Goal: Information Seeking & Learning: Learn about a topic

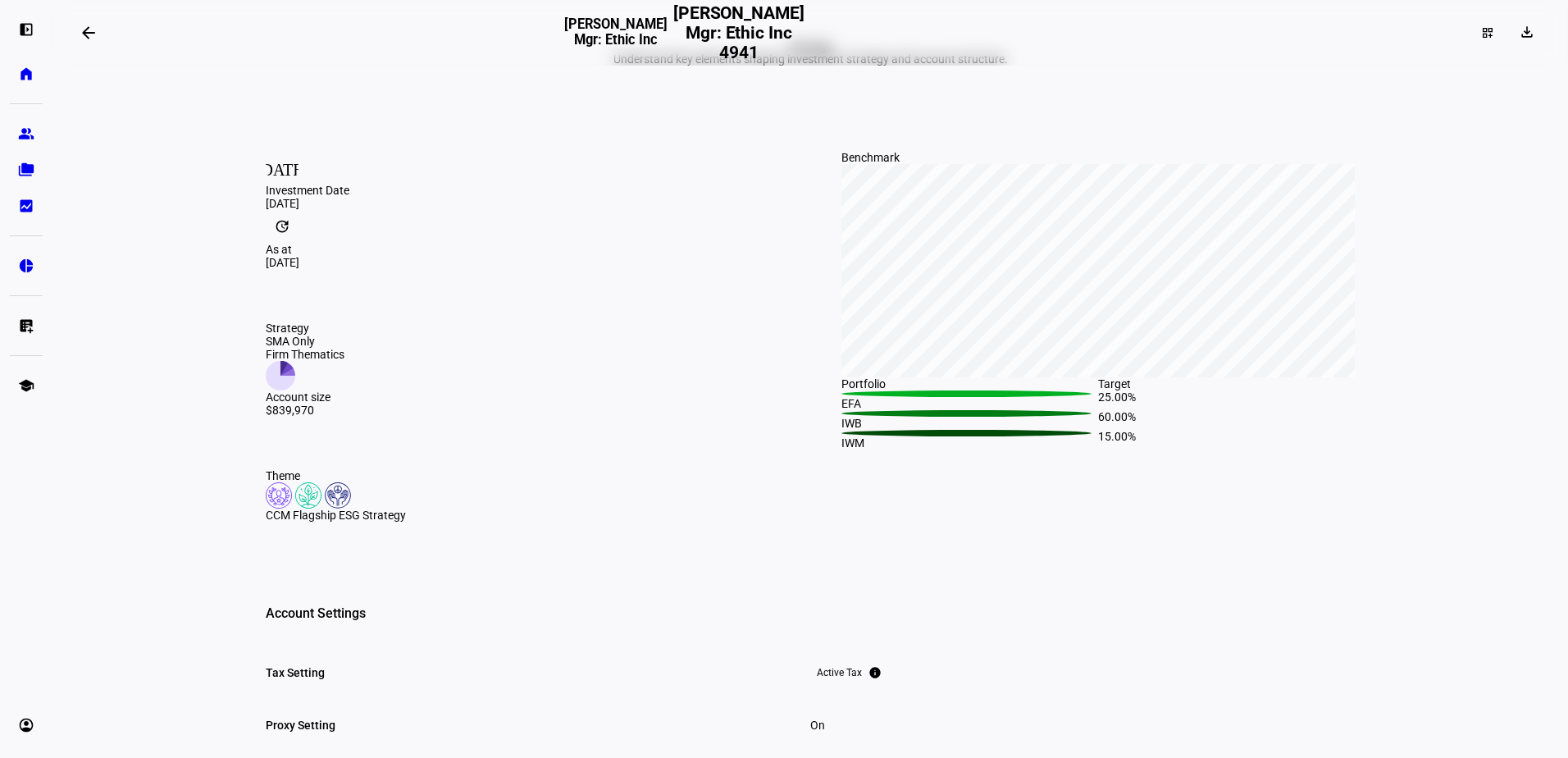
scroll to position [82, 0]
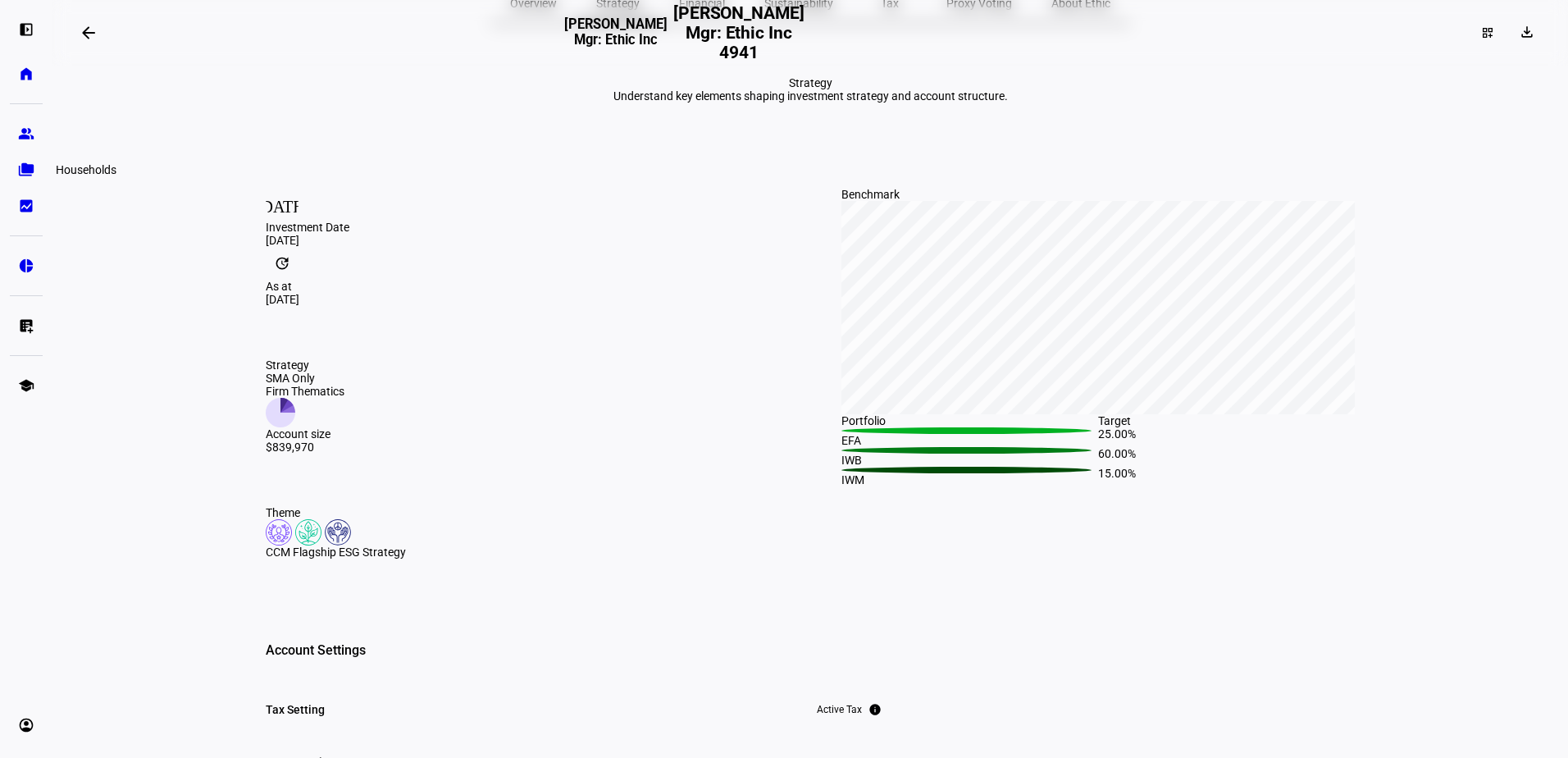
click at [28, 170] on eth-mat-symbol "folder_copy" at bounding box center [26, 170] width 16 height 16
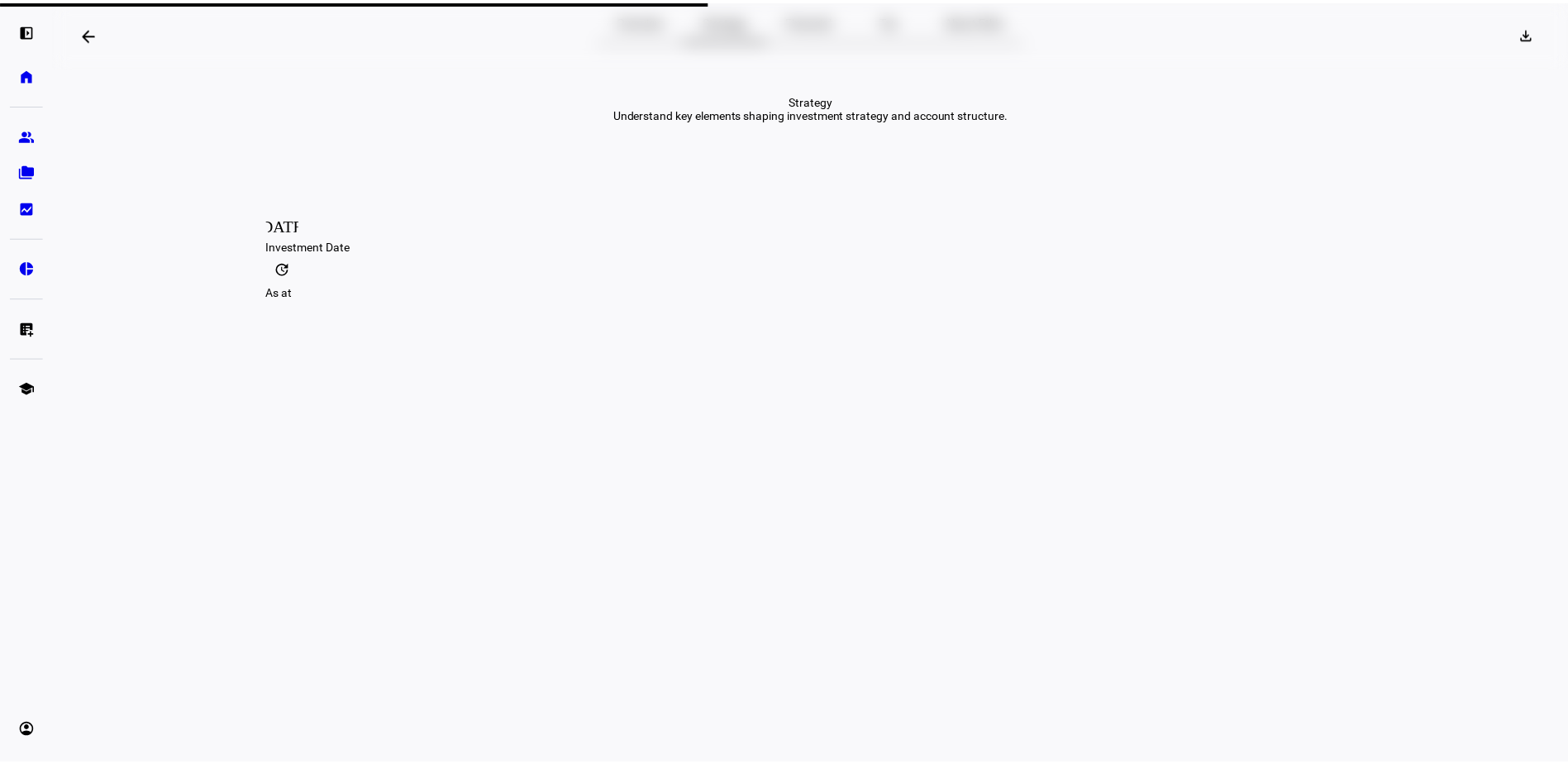
scroll to position [0, 0]
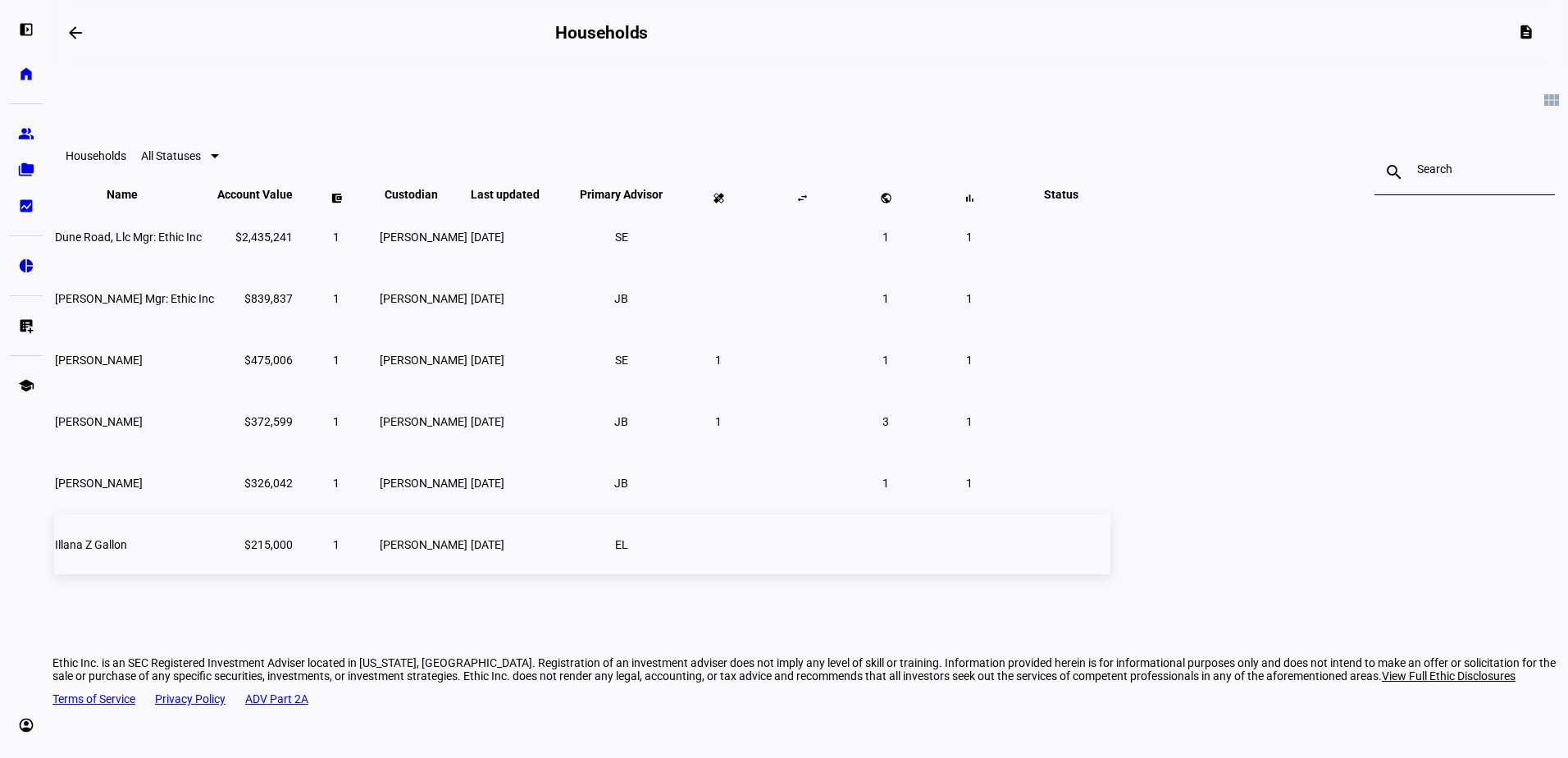
click at [214, 570] on td "Illana Z Gallon" at bounding box center [134, 544] width 161 height 60
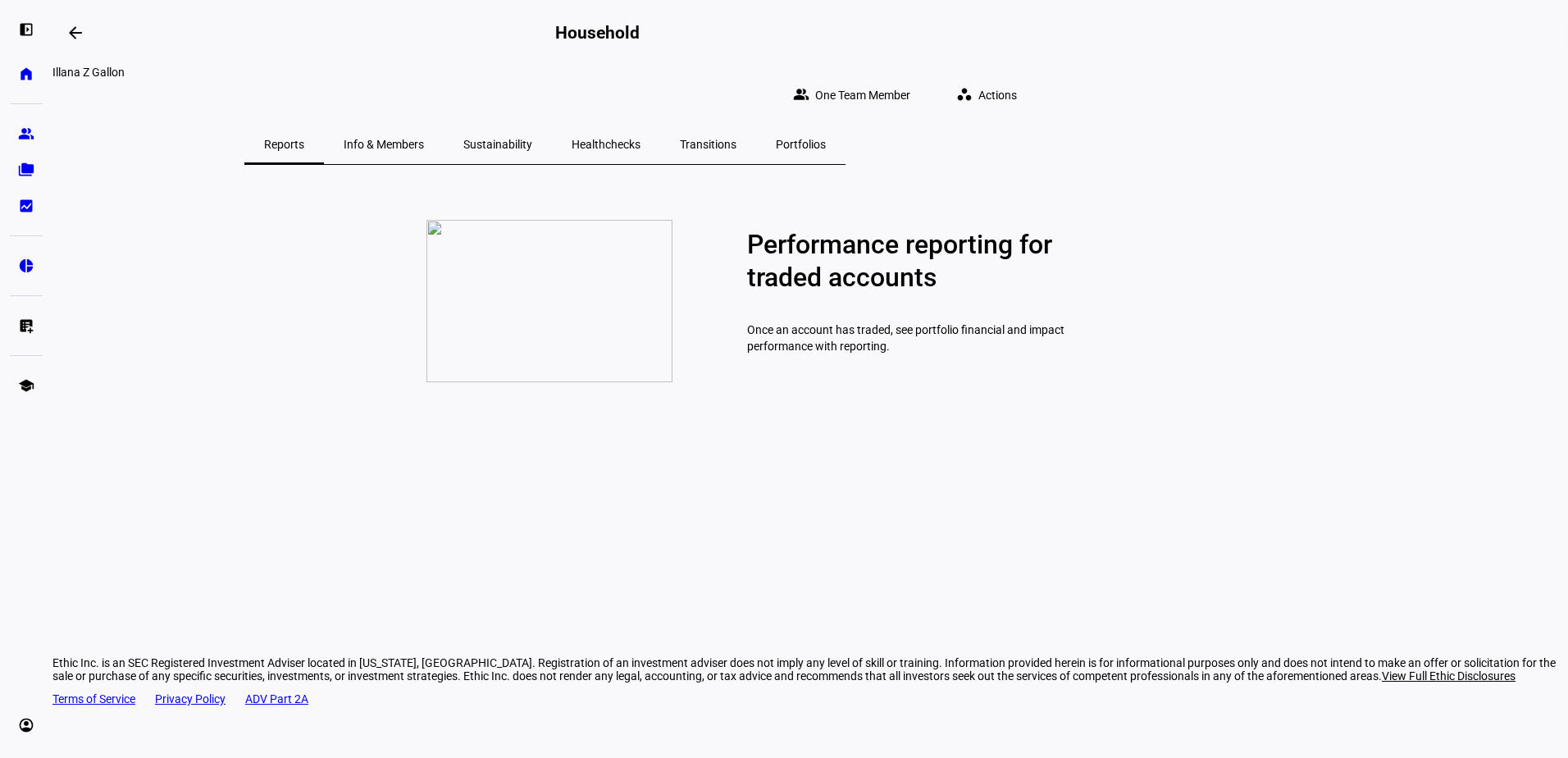
click at [424, 125] on span "Info & Members" at bounding box center [384, 144] width 80 height 40
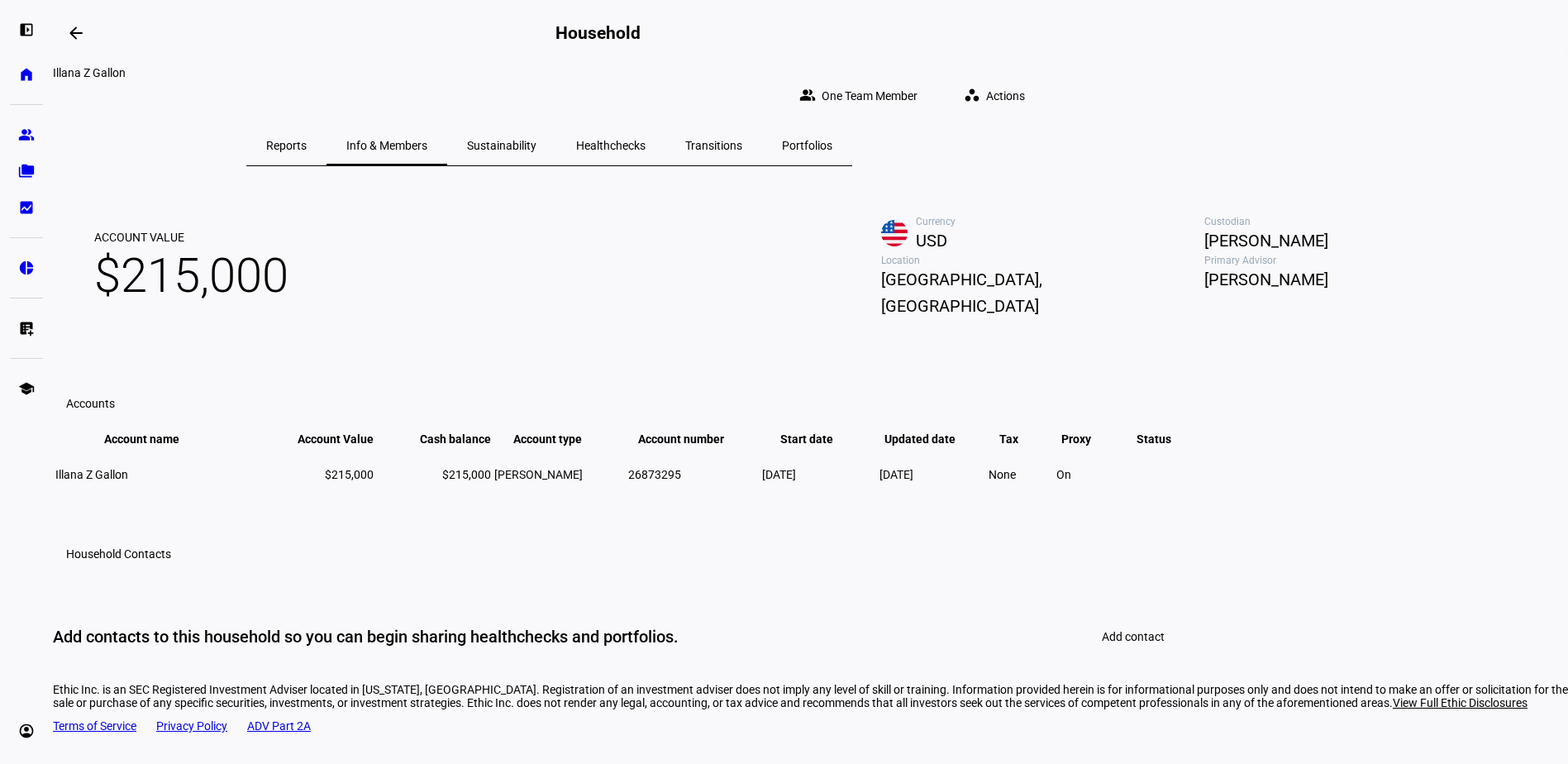
click at [536, 140] on span "Sustainability" at bounding box center [502, 145] width 70 height 12
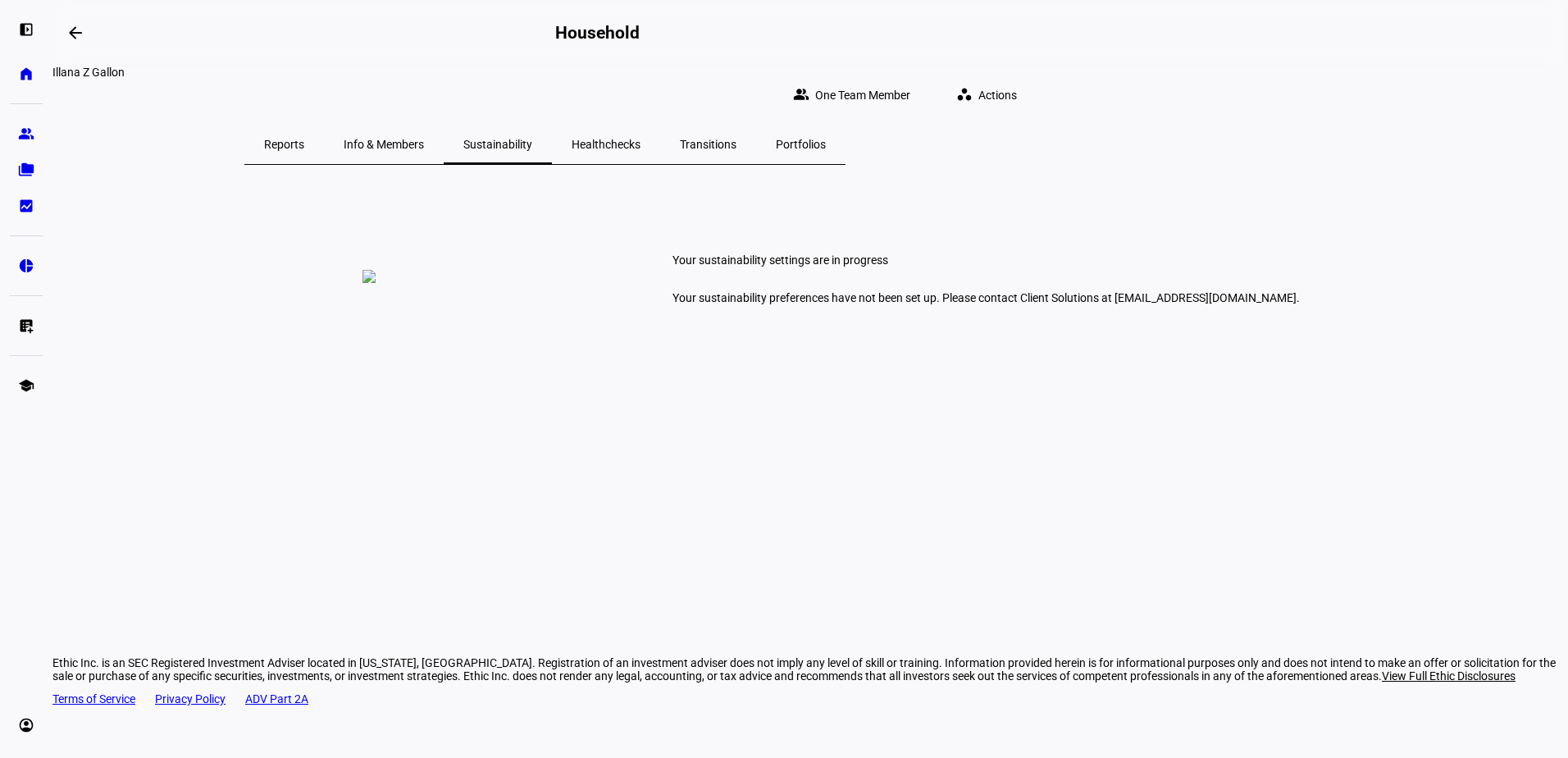
click at [640, 139] on span "Healthchecks" at bounding box center [606, 144] width 69 height 12
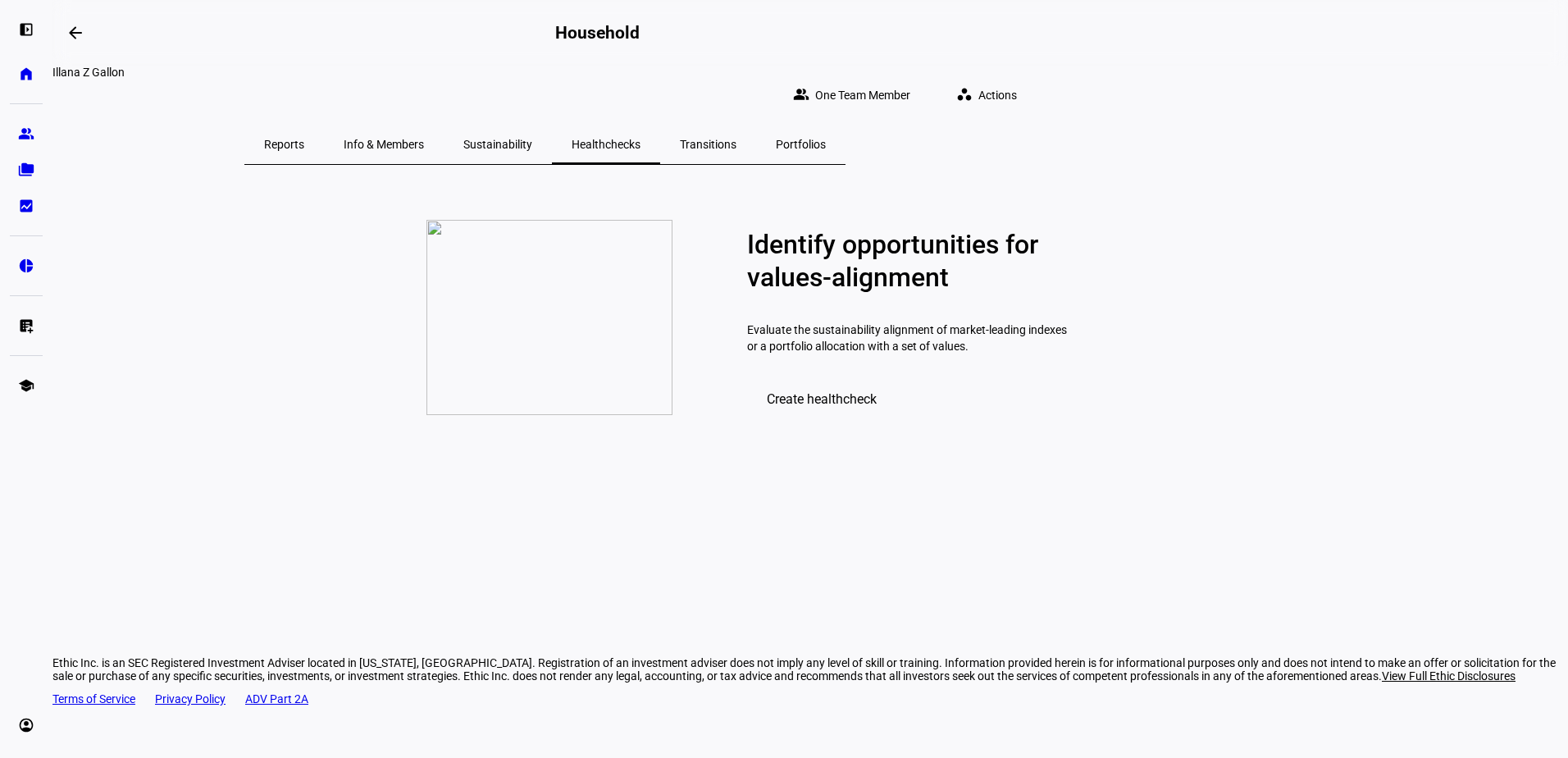
click at [737, 139] on span "Transitions" at bounding box center [708, 144] width 57 height 12
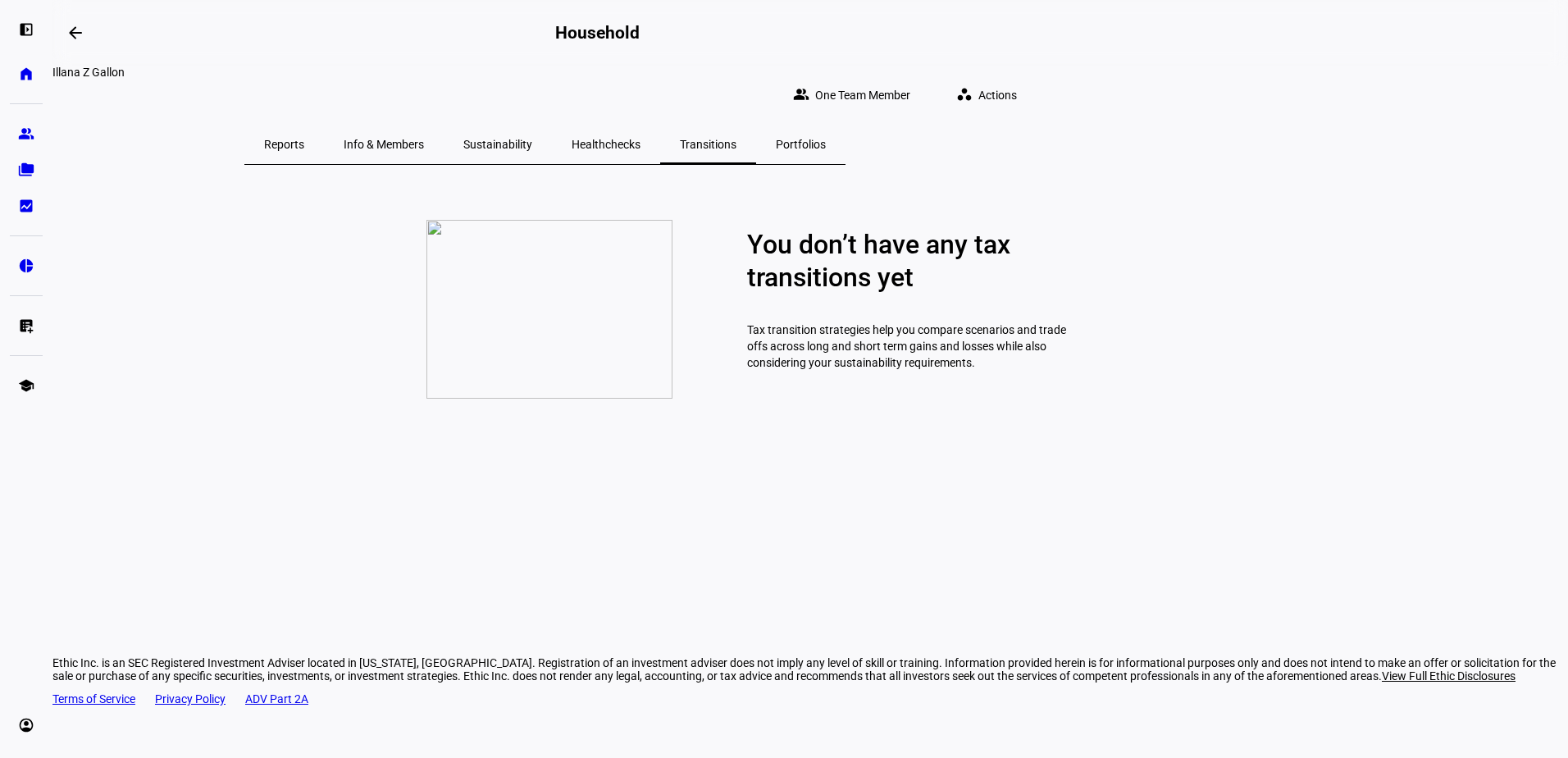
click at [826, 139] on span "Portfolios" at bounding box center [800, 144] width 50 height 12
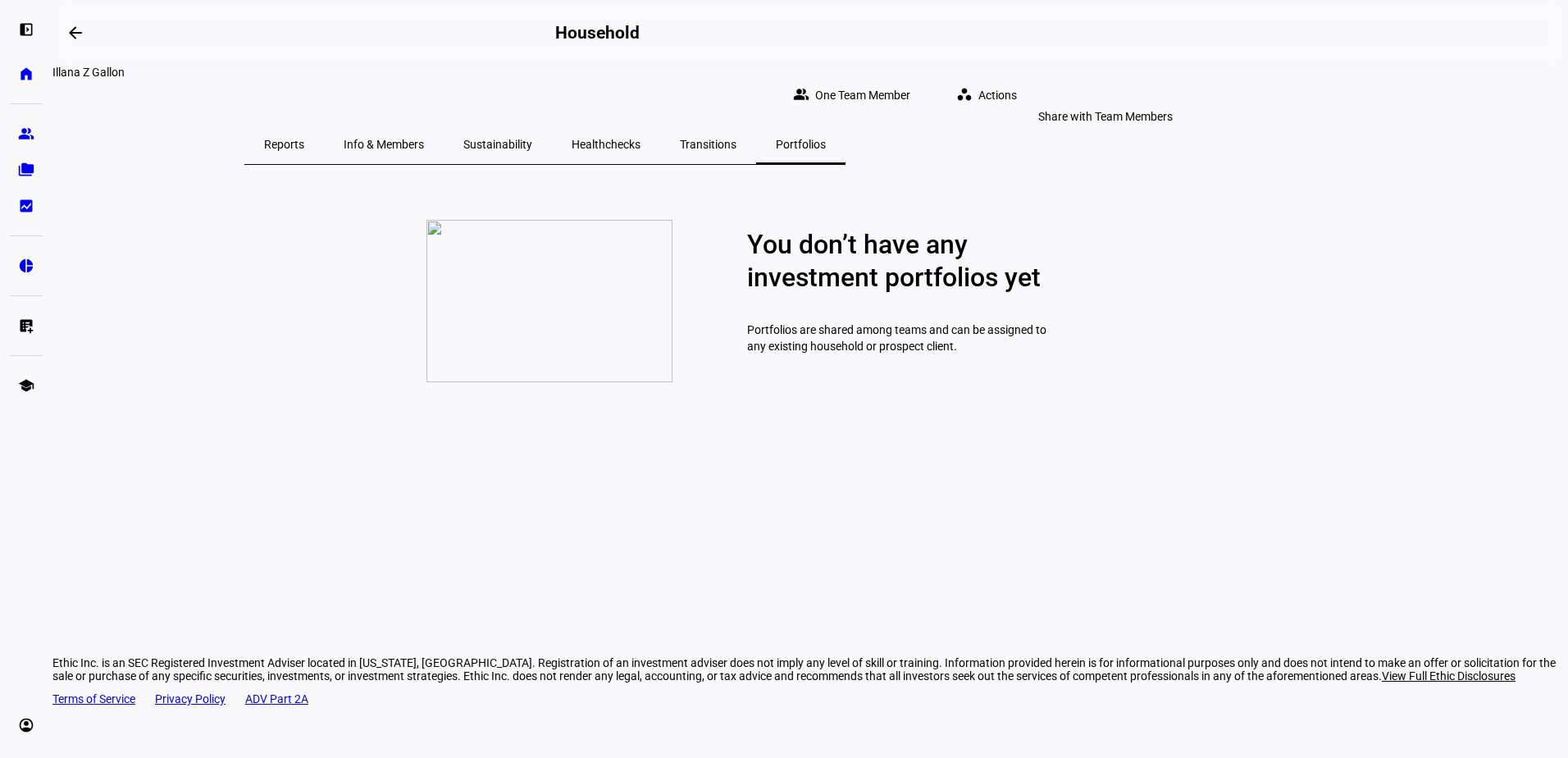
click at [910, 86] on span "One Team Member" at bounding box center [862, 95] width 95 height 33
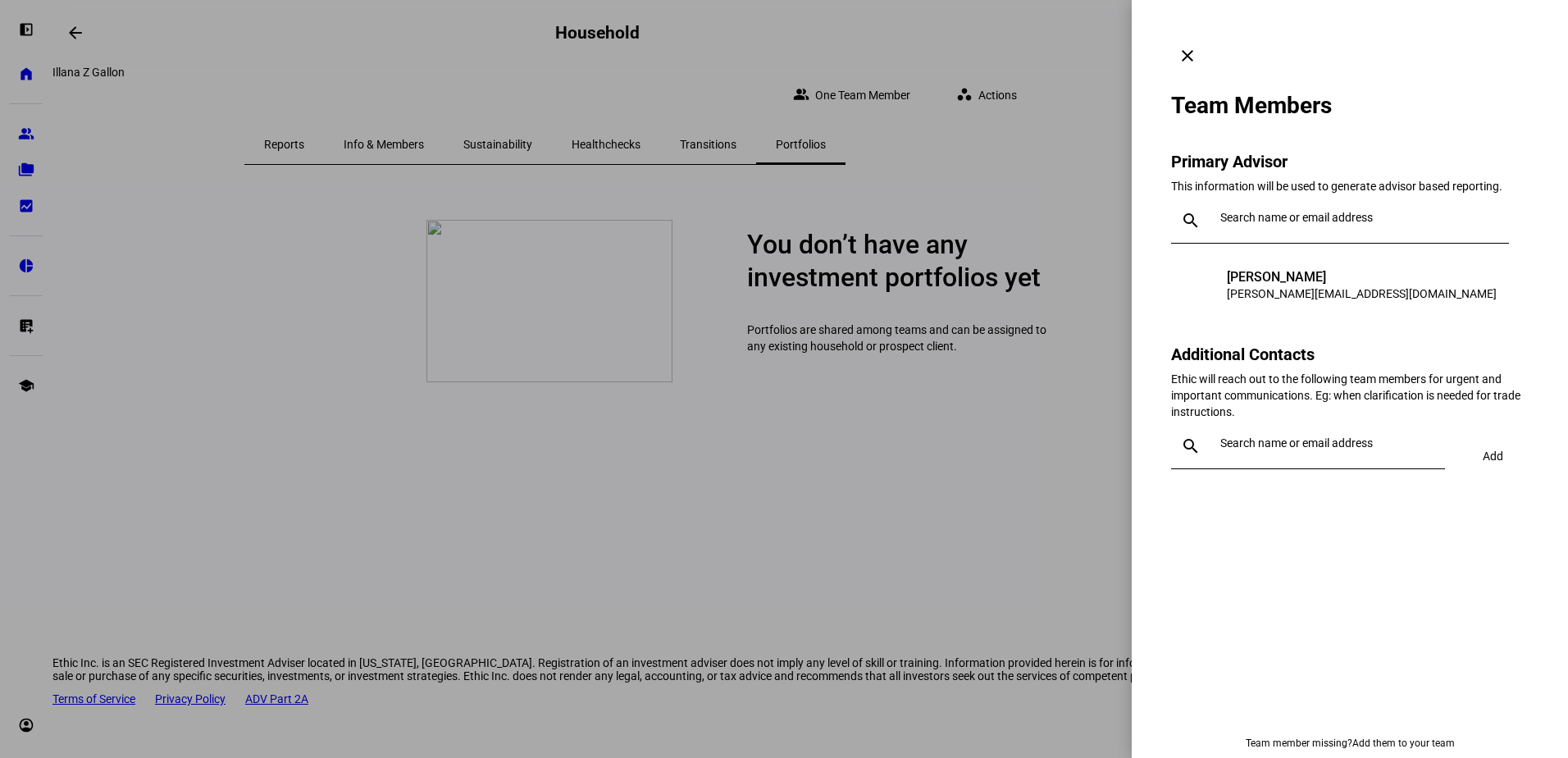
click at [1197, 46] on mat-icon "clear" at bounding box center [1187, 56] width 20 height 20
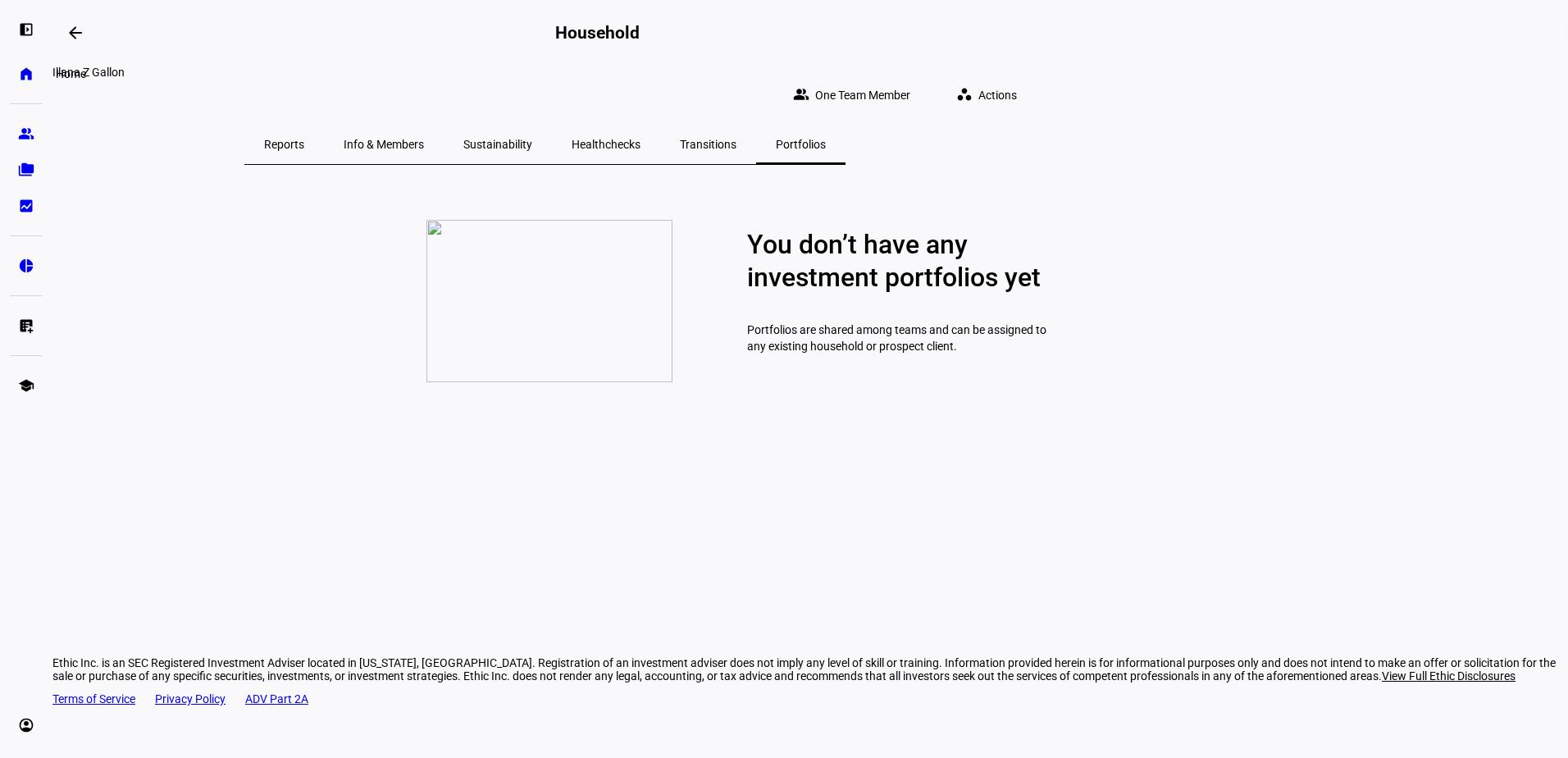
click at [26, 71] on eth-mat-symbol "home" at bounding box center [26, 74] width 16 height 16
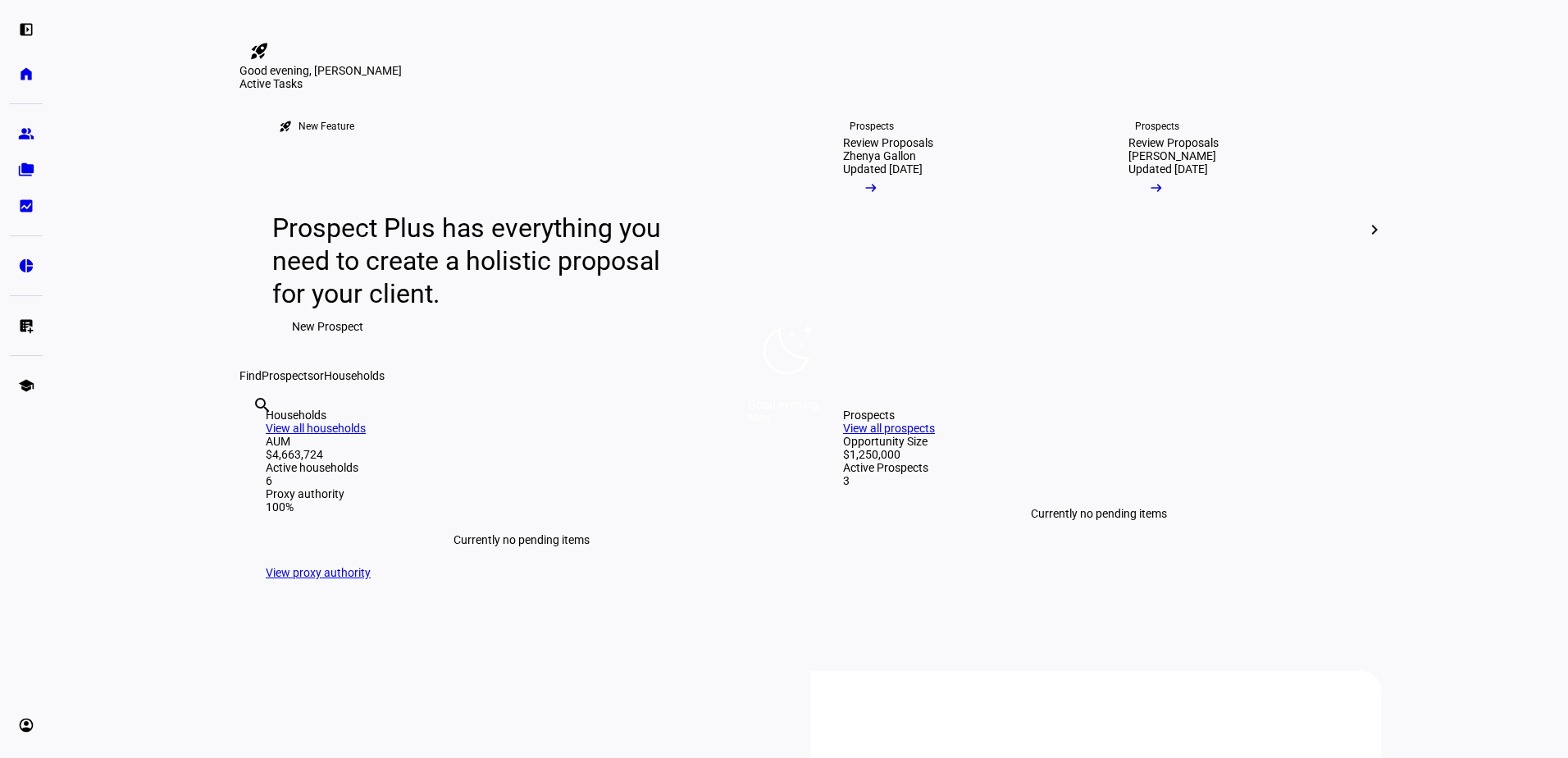
click at [872, 353] on div "Good evening, [PERSON_NAME]" at bounding box center [784, 379] width 1568 height 758
click at [844, 326] on div "Good evening, [PERSON_NAME]" at bounding box center [784, 379] width 1568 height 758
click at [925, 149] on div "Review Proposals" at bounding box center [888, 143] width 90 height 13
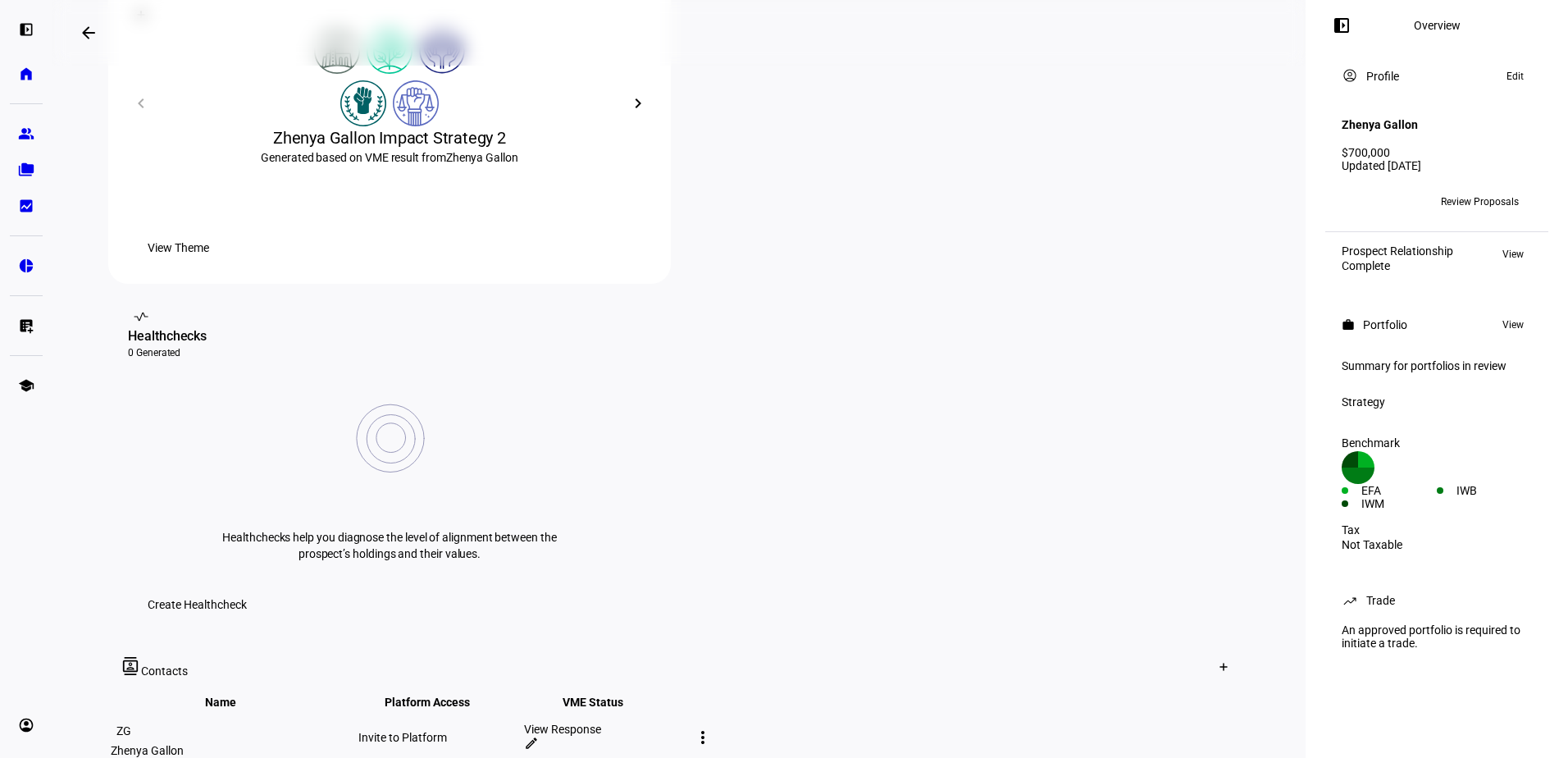
scroll to position [246, 0]
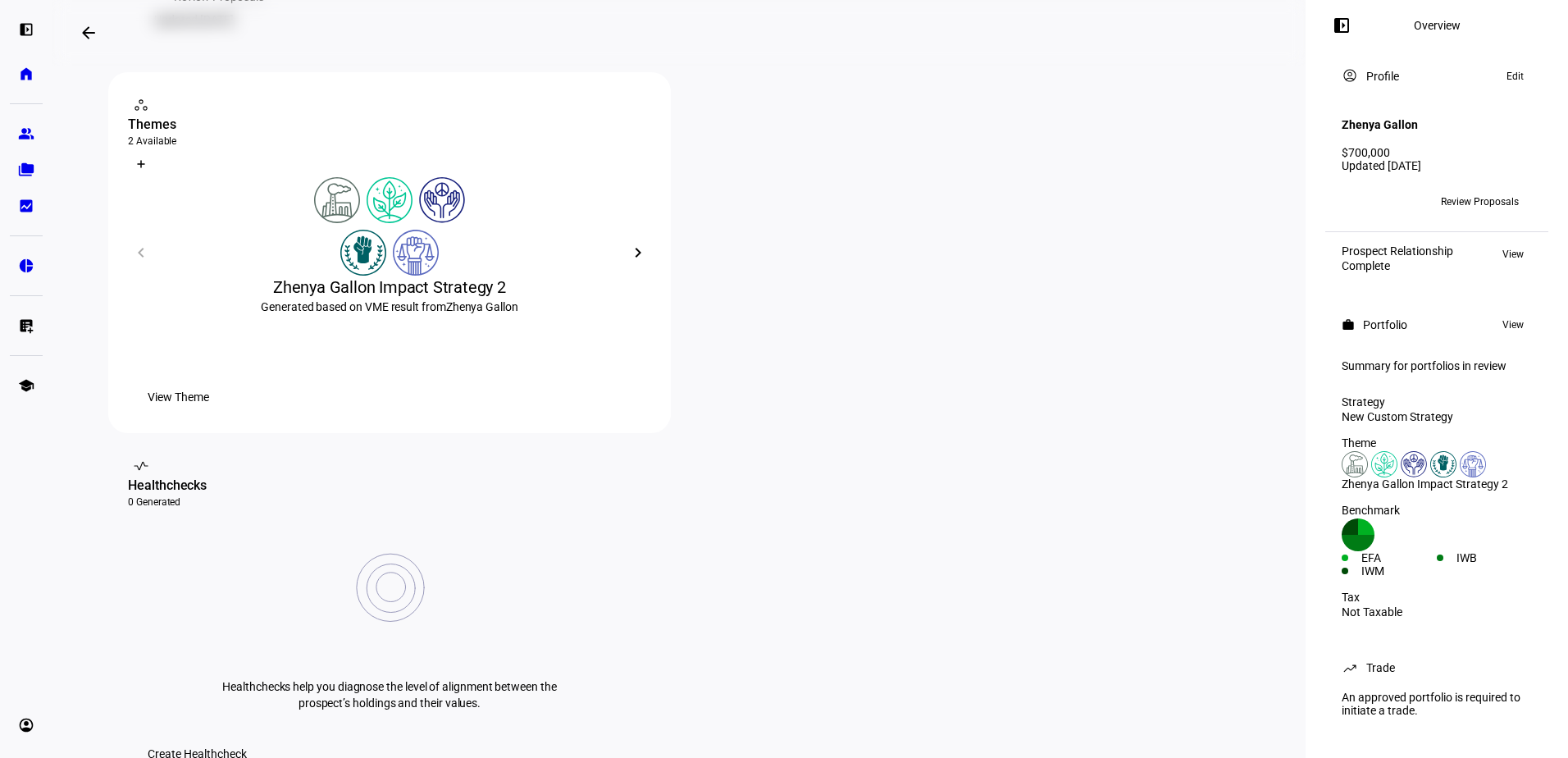
click at [633, 262] on mat-icon "chevron_right" at bounding box center [638, 252] width 20 height 20
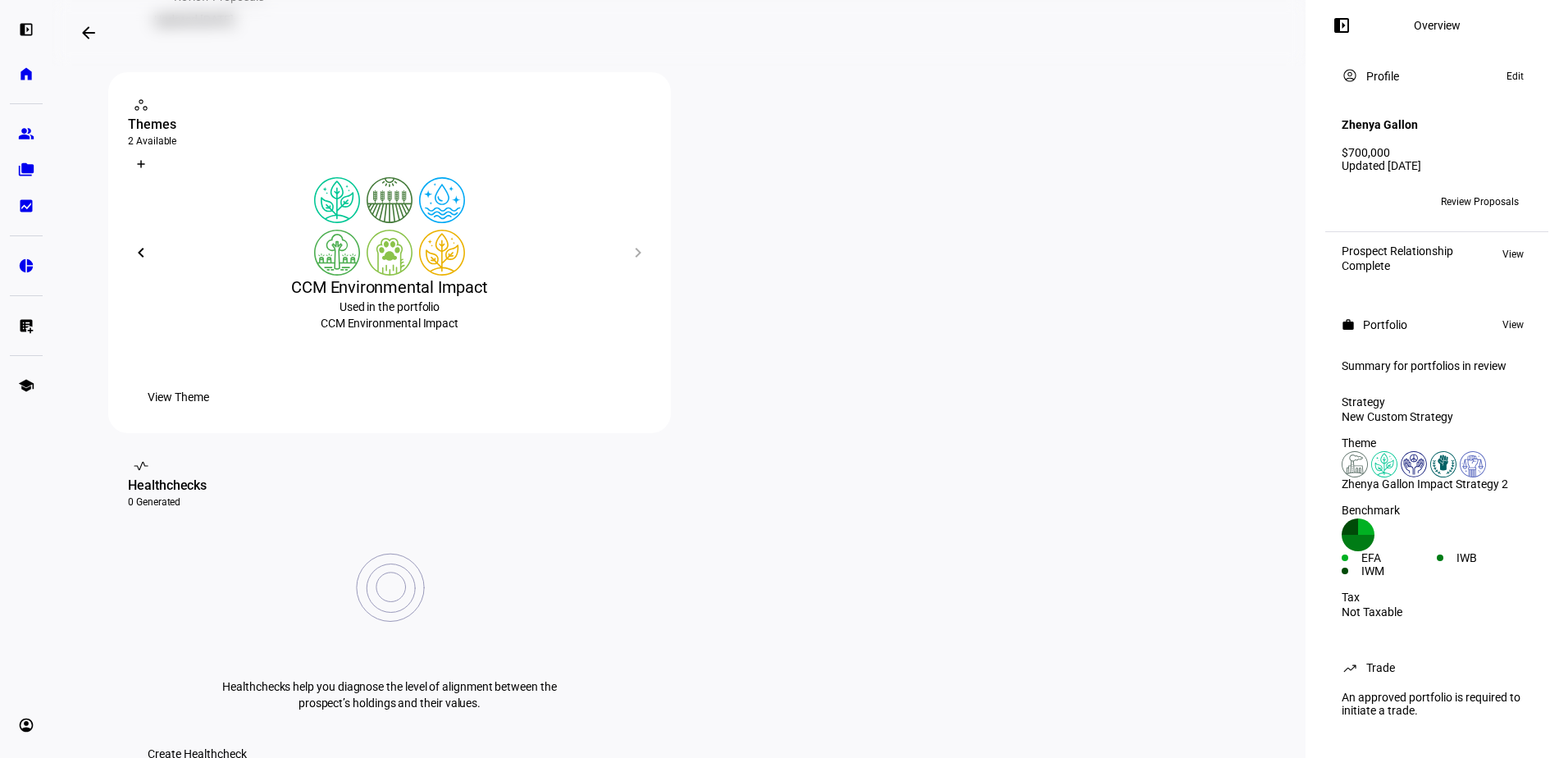
click at [137, 262] on mat-icon "chevron_left" at bounding box center [141, 252] width 20 height 20
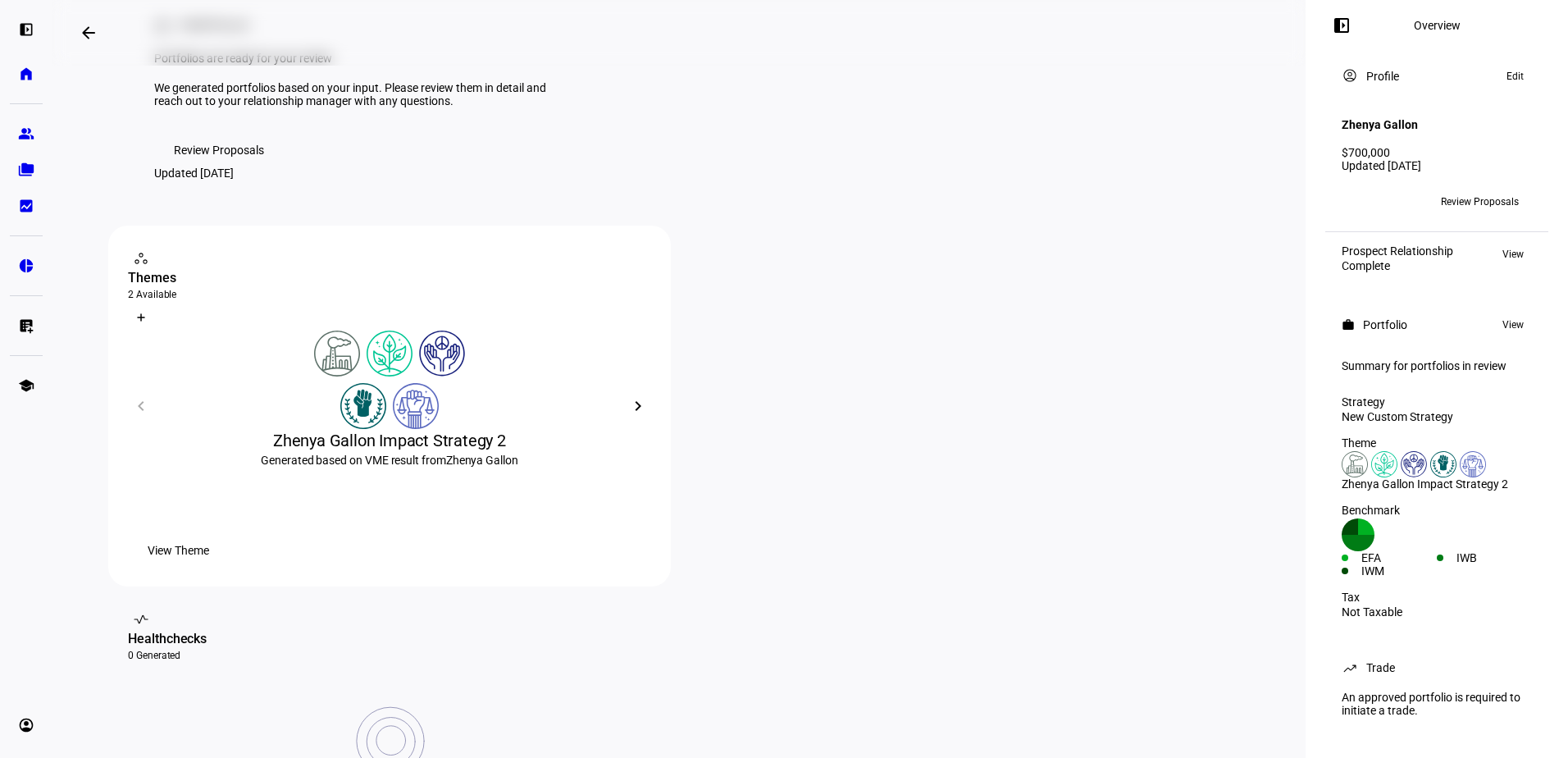
scroll to position [0, 0]
